Goal: Check status: Check status

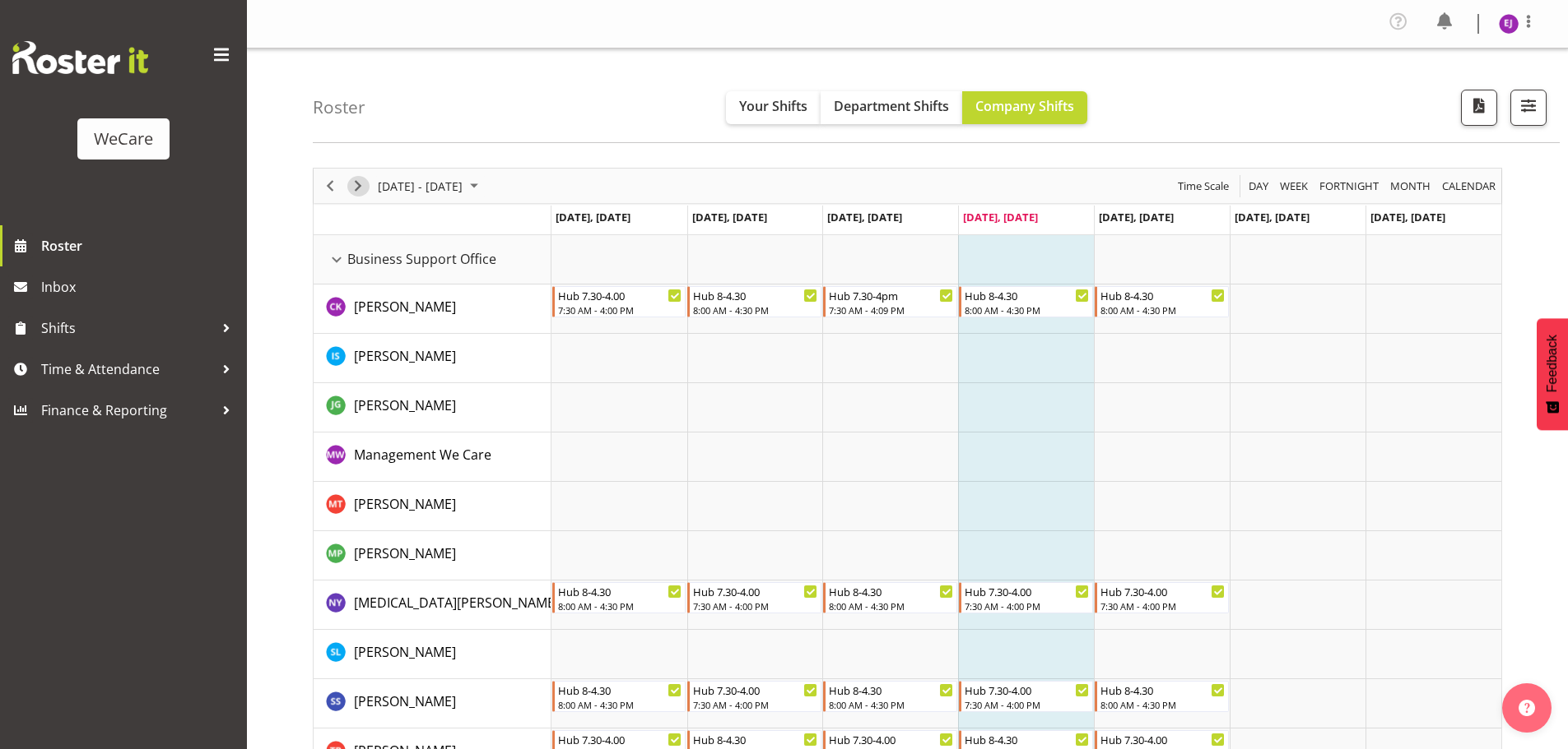
click at [358, 181] on span "Next" at bounding box center [357, 187] width 20 height 21
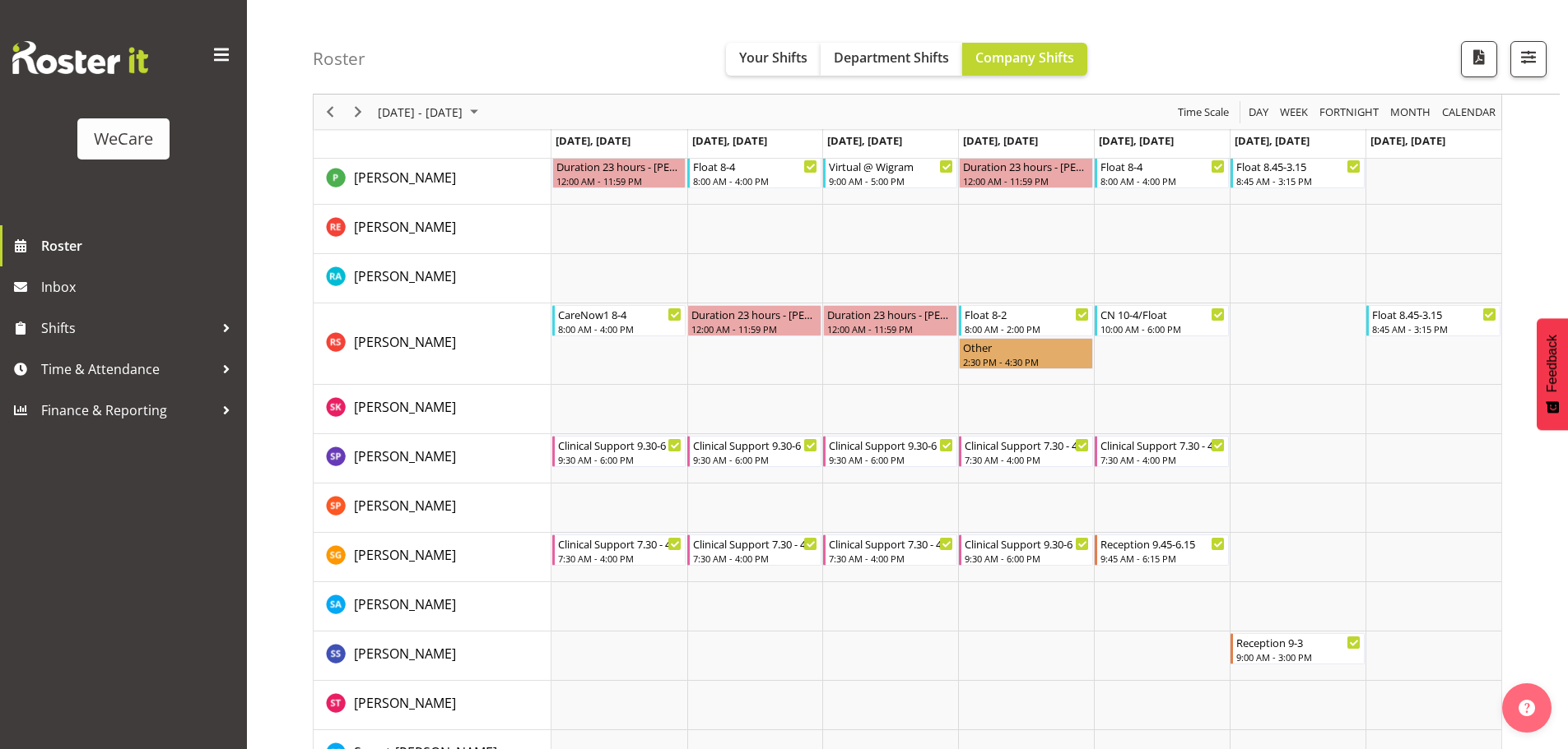
scroll to position [5995, 0]
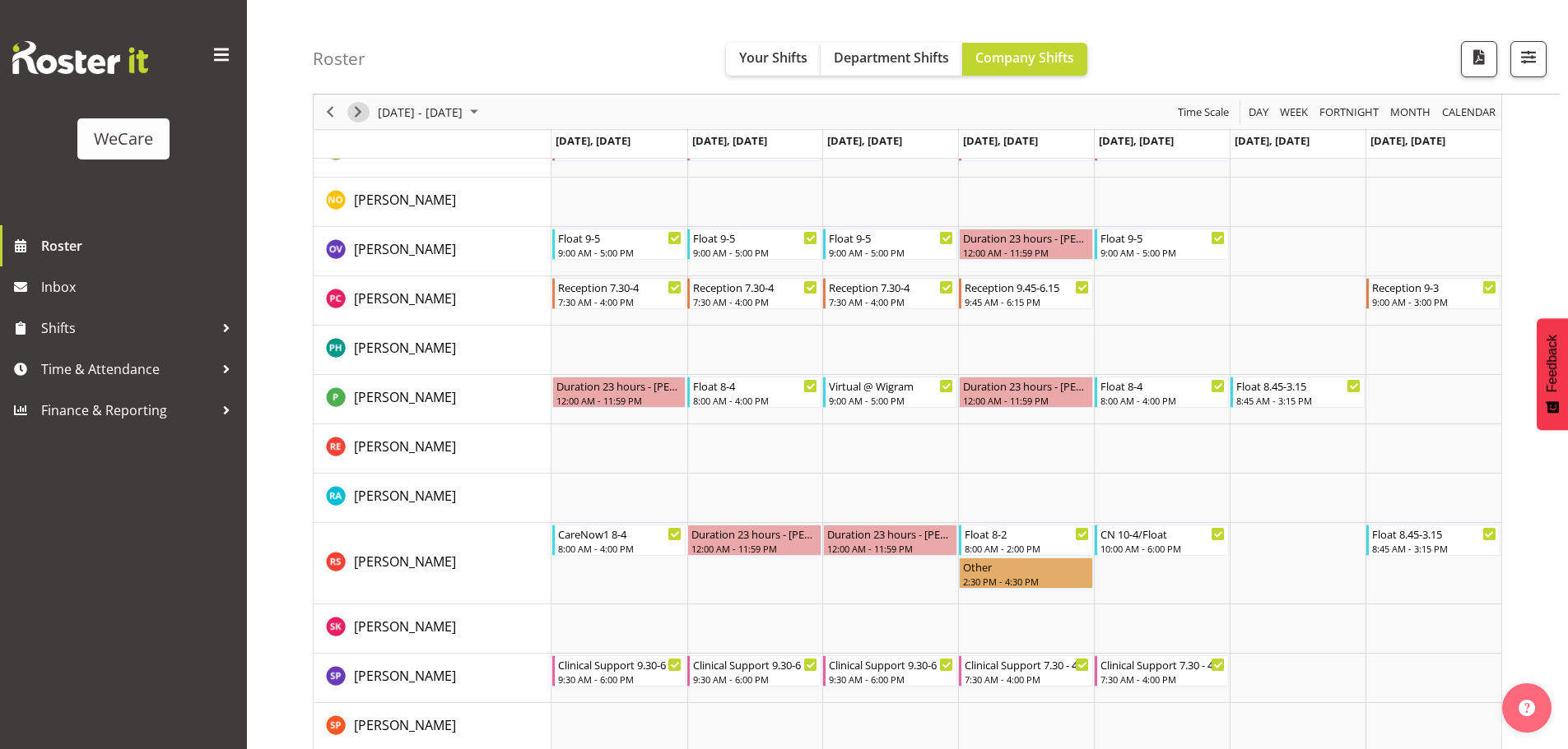
click at [359, 115] on span "Next" at bounding box center [357, 112] width 20 height 21
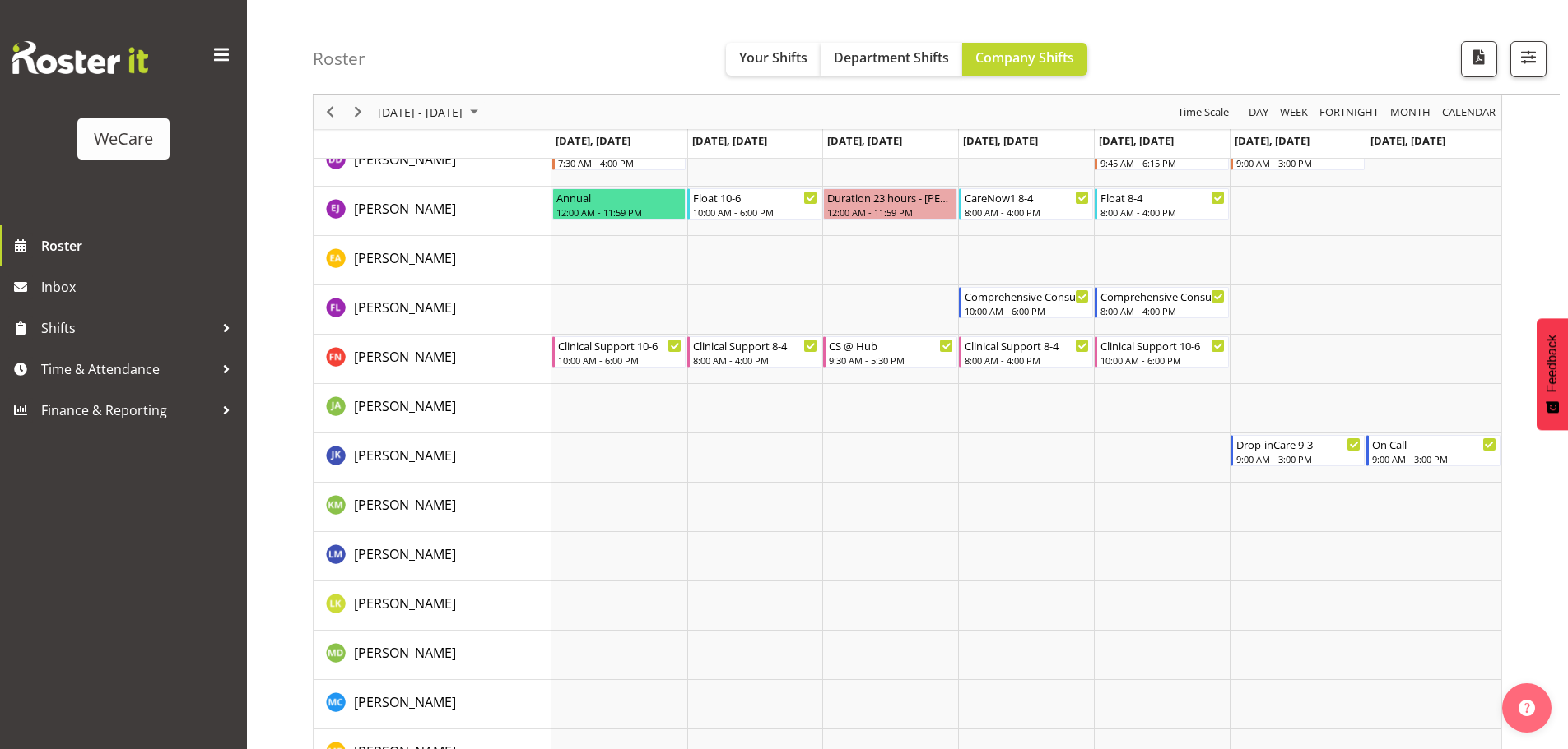
scroll to position [5117, 0]
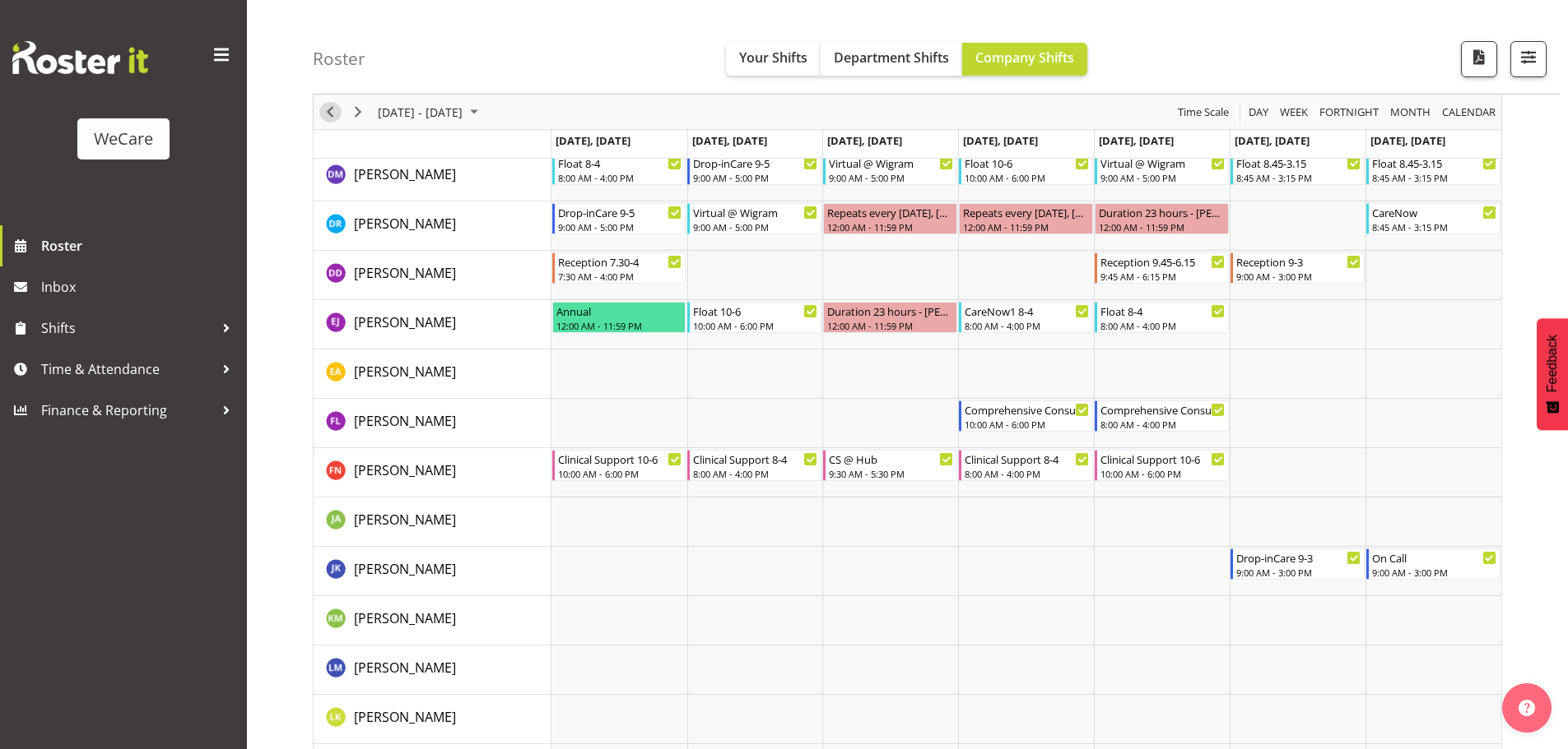
click at [331, 103] on span "Previous" at bounding box center [329, 112] width 20 height 21
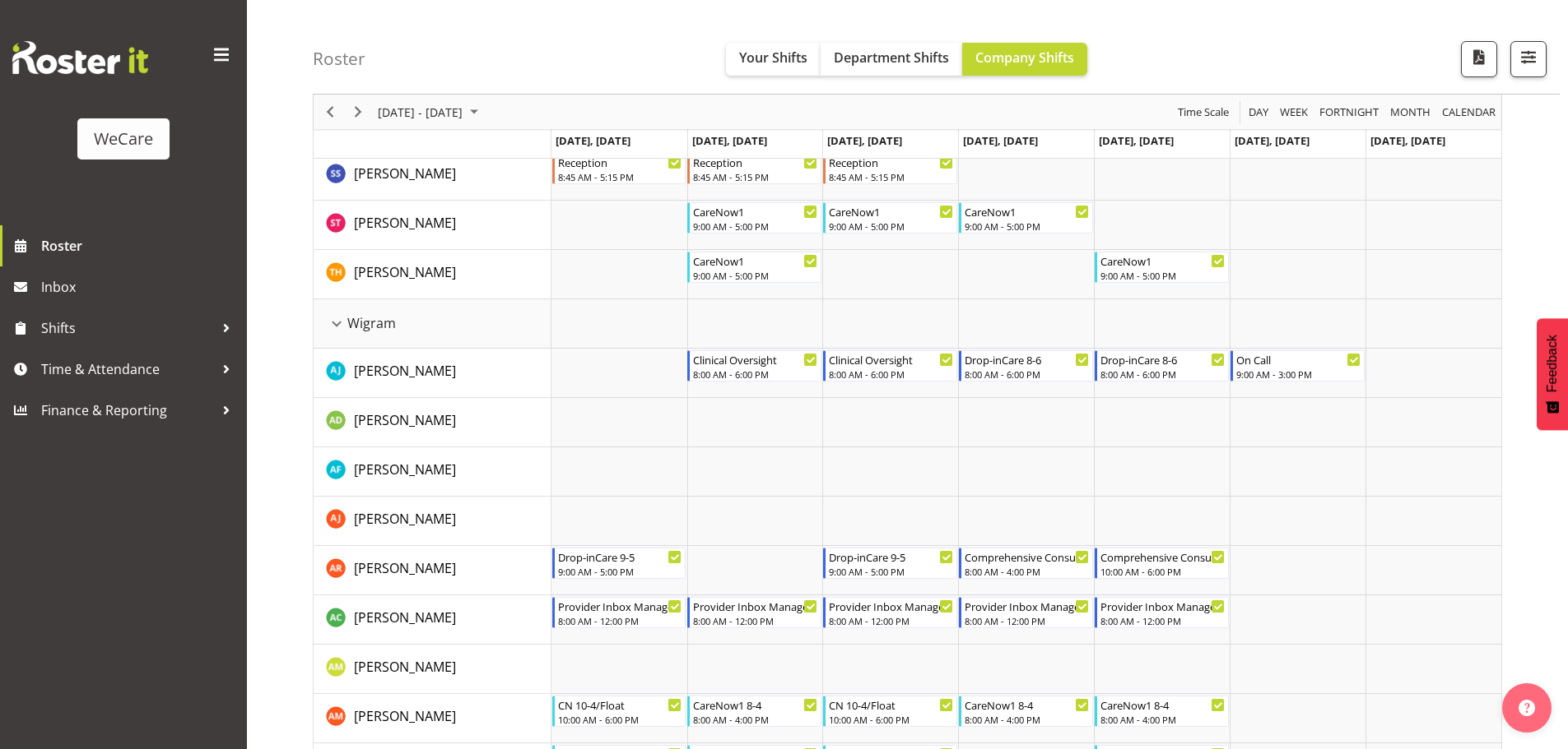
scroll to position [4459, 0]
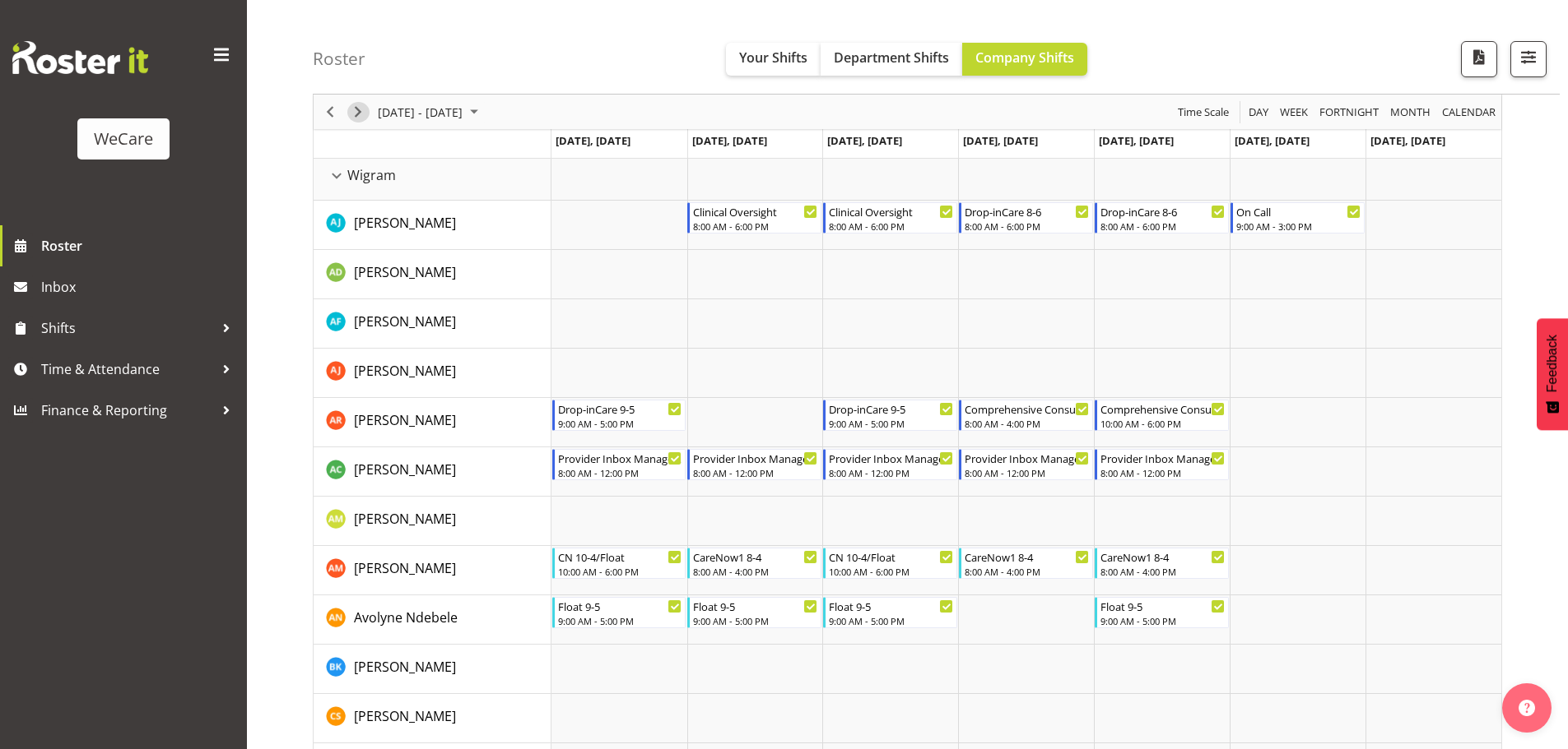
click at [361, 109] on span "Next" at bounding box center [357, 112] width 20 height 21
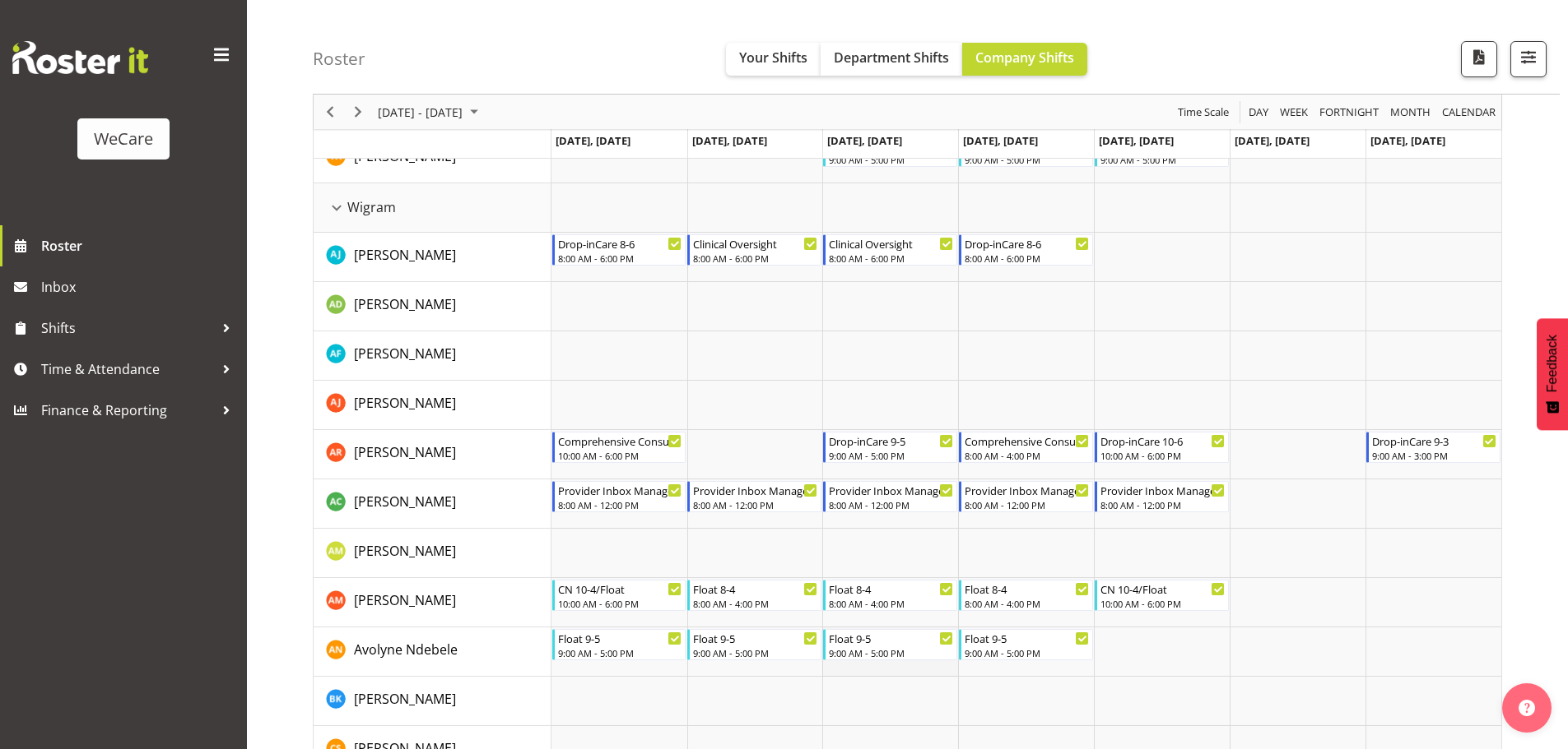
scroll to position [4362, 0]
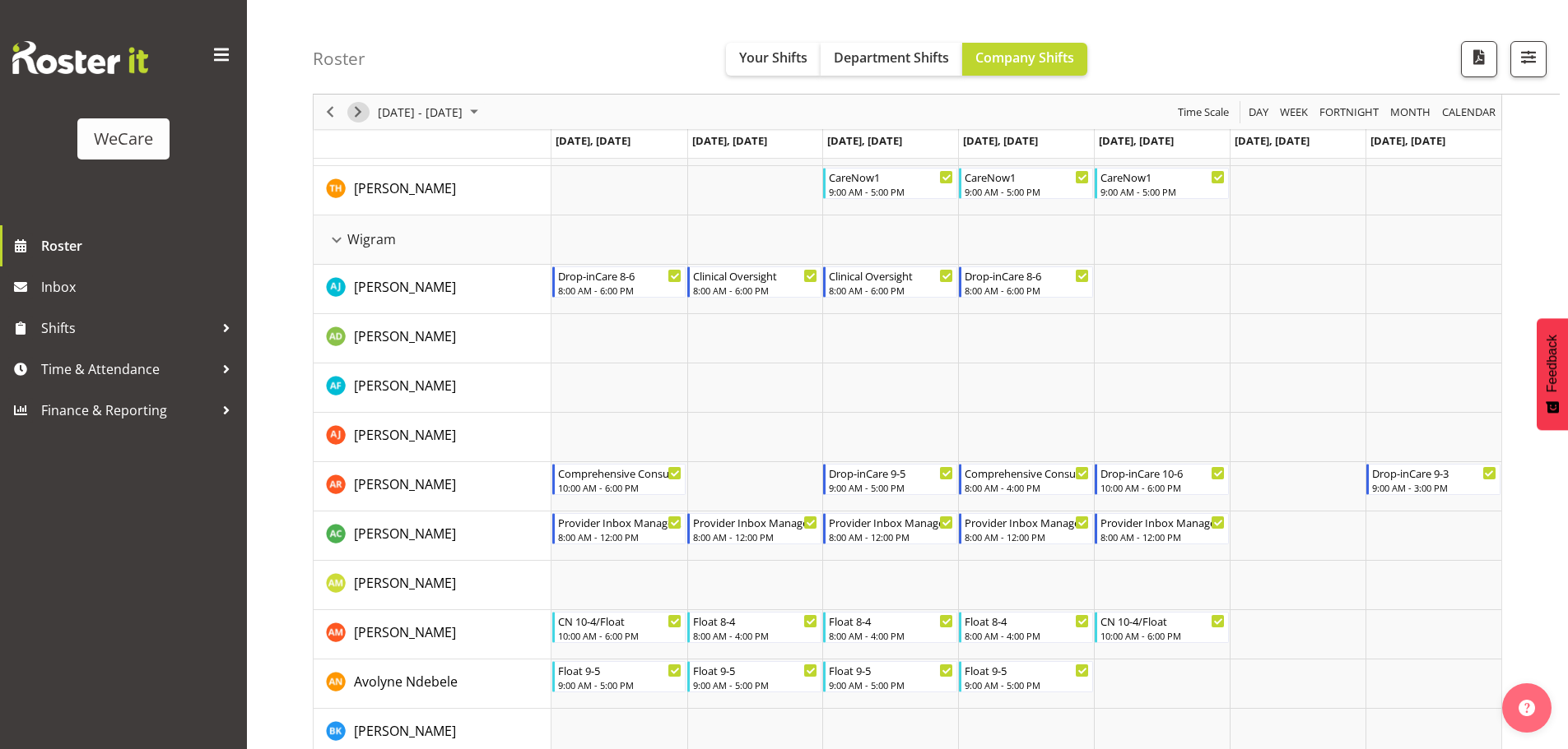
click at [360, 109] on span "Next" at bounding box center [357, 112] width 20 height 21
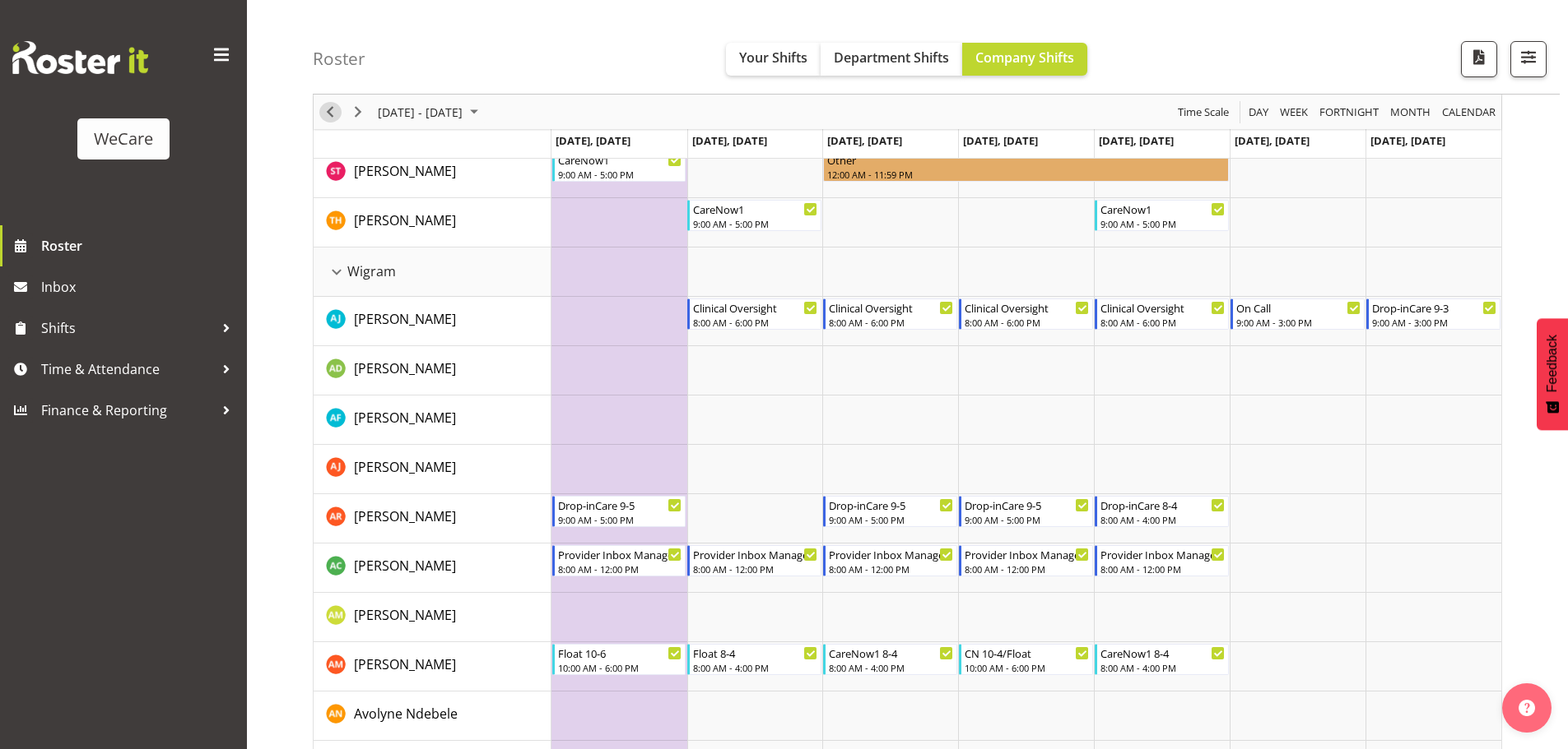
click at [329, 113] on span "Previous" at bounding box center [329, 112] width 20 height 21
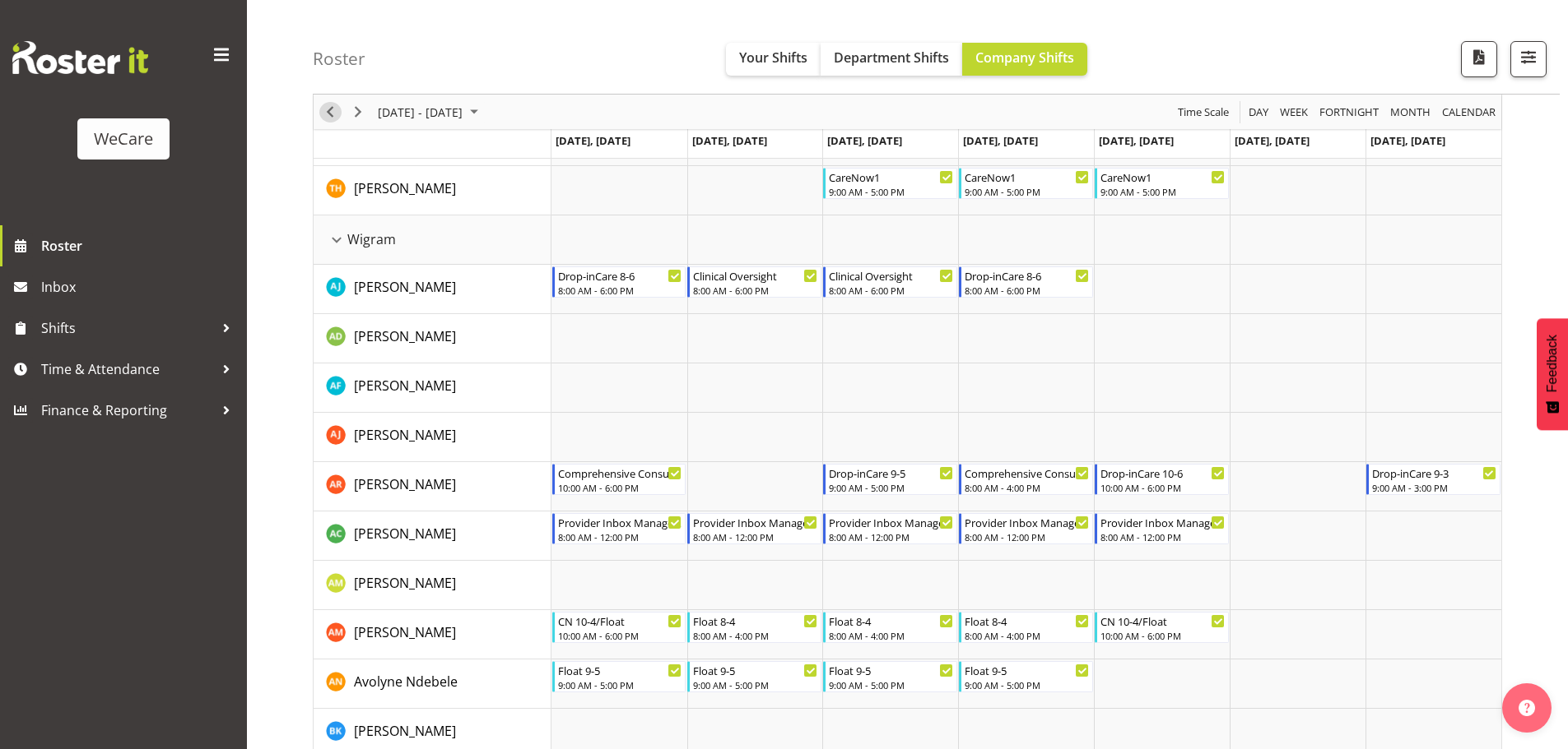
click at [332, 112] on span "Previous" at bounding box center [329, 112] width 20 height 21
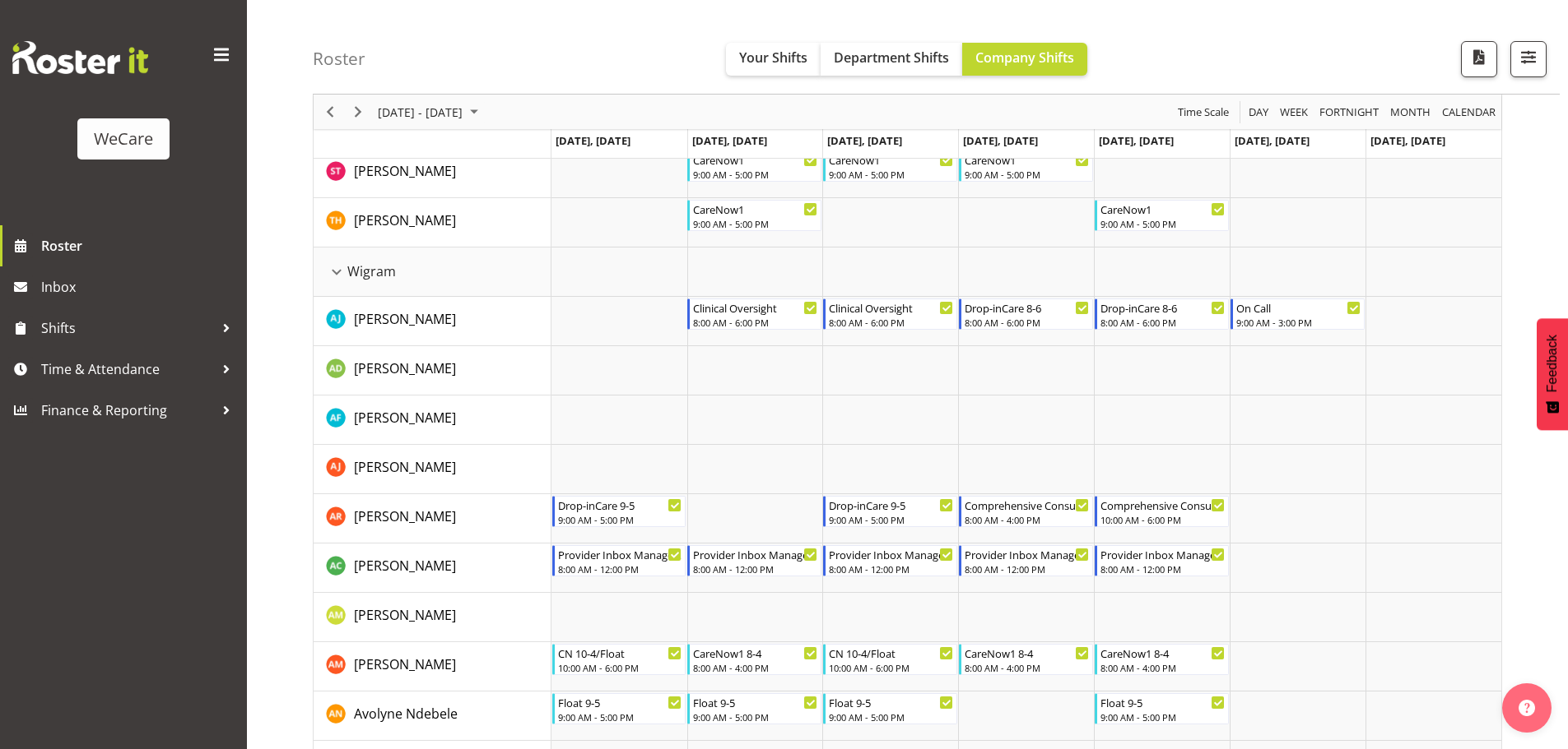
drag, startPoint x: 356, startPoint y: 112, endPoint x: 475, endPoint y: 10, distance: 156.7
click at [356, 112] on span "Next" at bounding box center [357, 112] width 20 height 21
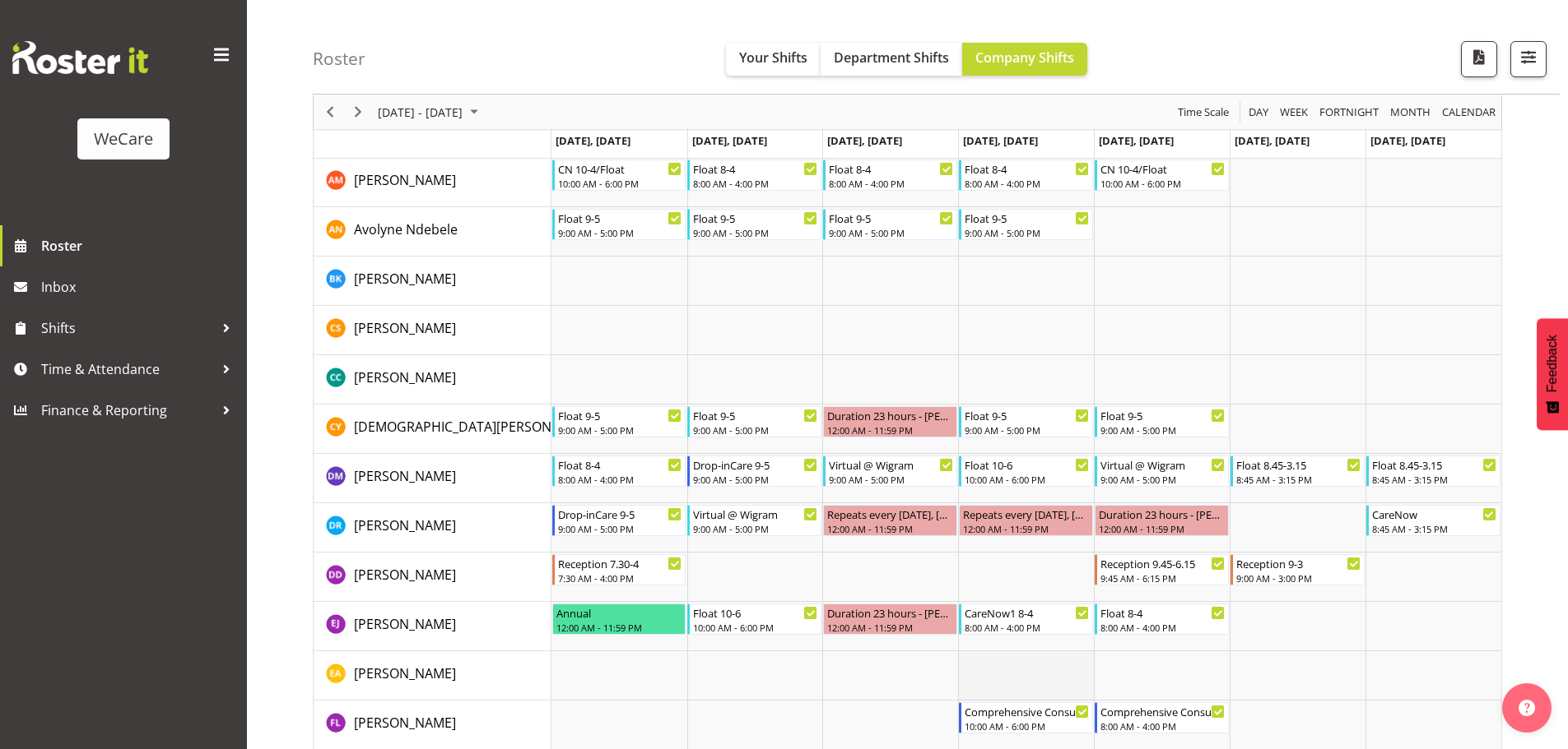
scroll to position [4802, 0]
